Goal: Navigation & Orientation: Find specific page/section

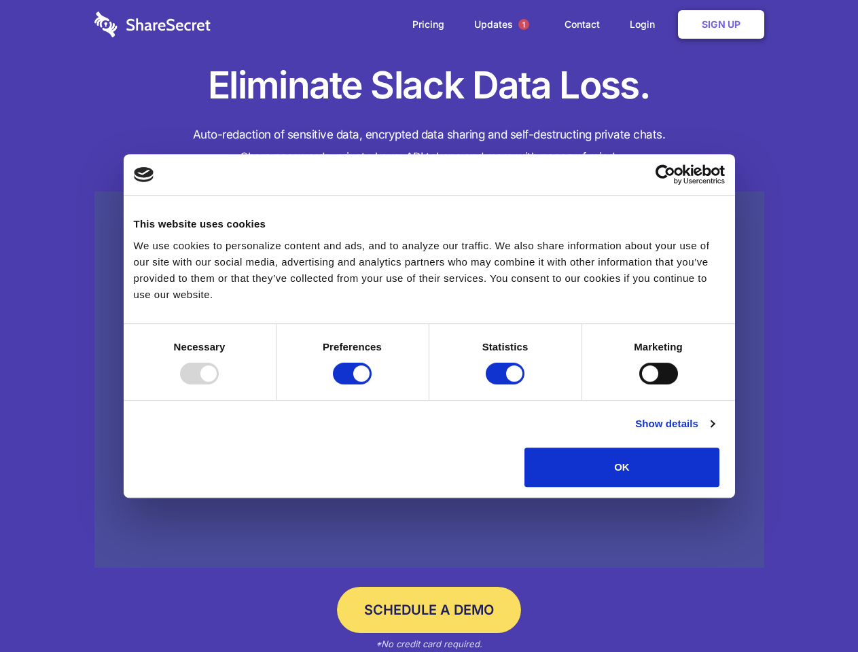
click at [219, 384] on div at bounding box center [199, 374] width 39 height 22
click at [372, 384] on input "Preferences" at bounding box center [352, 374] width 39 height 22
checkbox input "false"
click at [507, 384] on input "Statistics" at bounding box center [505, 374] width 39 height 22
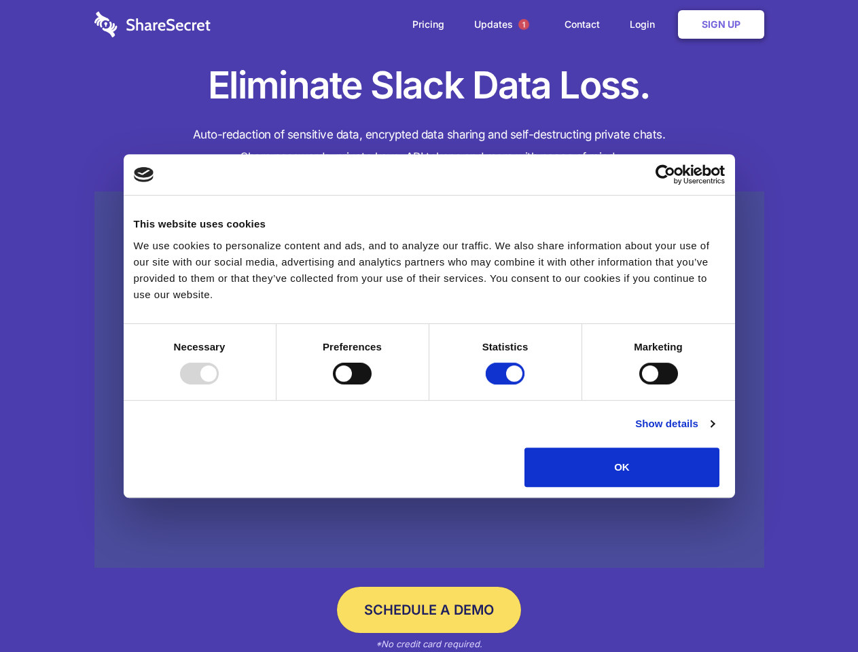
checkbox input "false"
click at [639, 384] on input "Marketing" at bounding box center [658, 374] width 39 height 22
checkbox input "true"
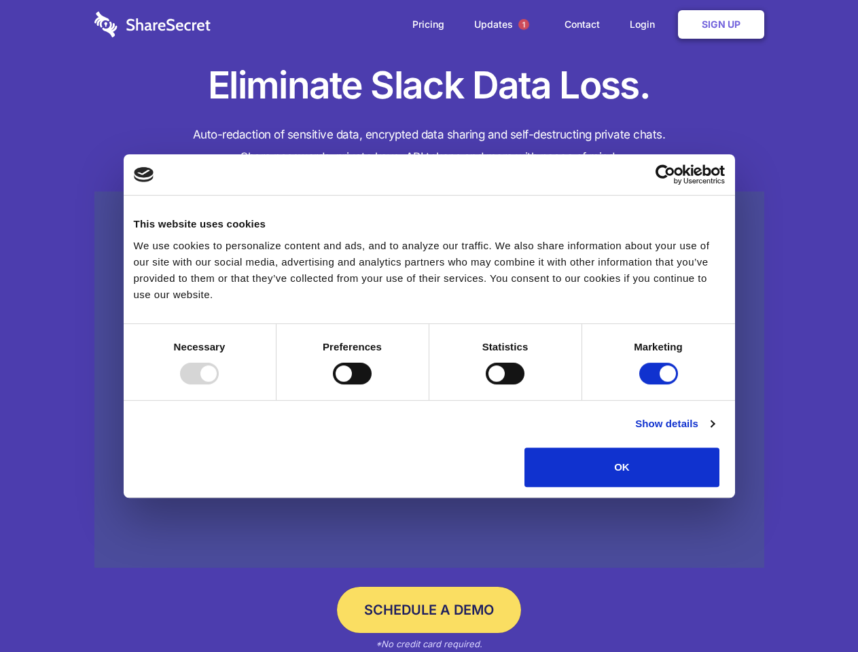
click at [714, 432] on link "Show details" at bounding box center [674, 424] width 79 height 16
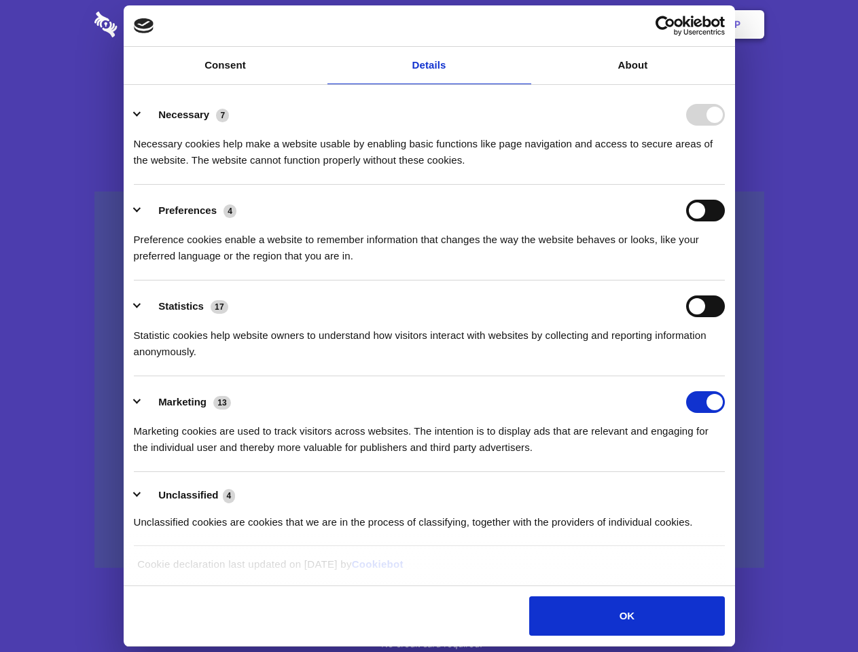
click at [725, 185] on li "Necessary 7 Necessary cookies help make a website usable by enabling basic func…" at bounding box center [429, 137] width 591 height 96
click at [523, 24] on span "1" at bounding box center [523, 24] width 11 height 11
